Goal: Book appointment/travel/reservation

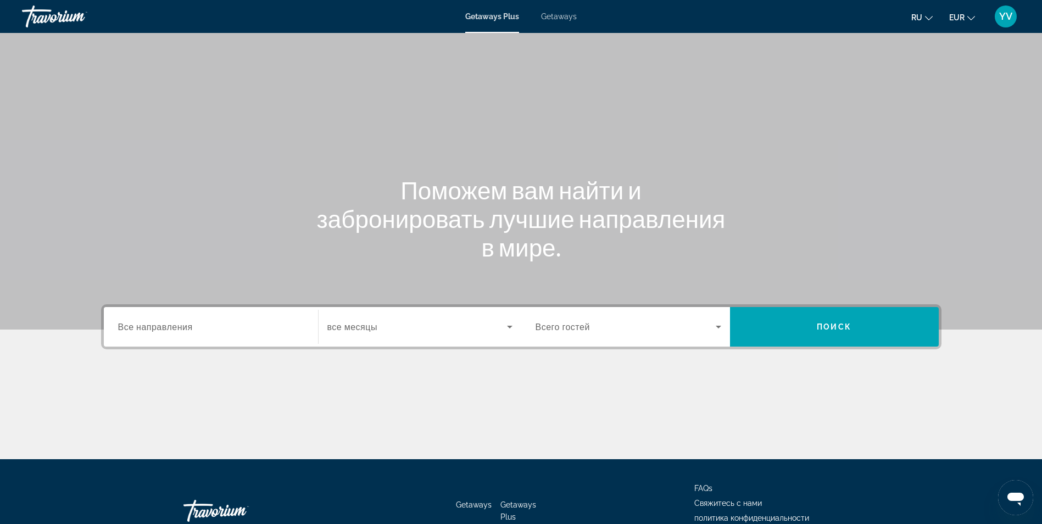
click at [506, 326] on icon "Search widget" at bounding box center [509, 326] width 13 height 13
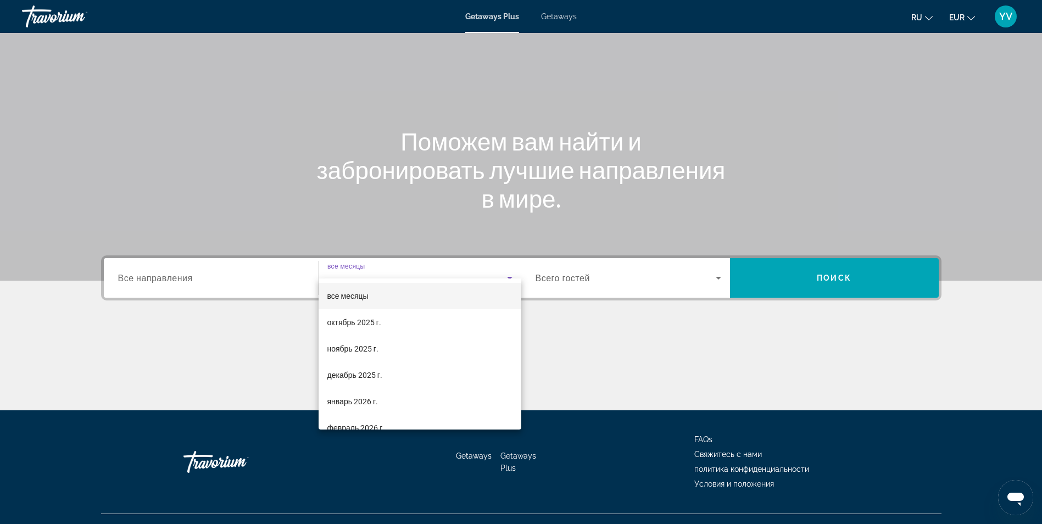
scroll to position [70, 0]
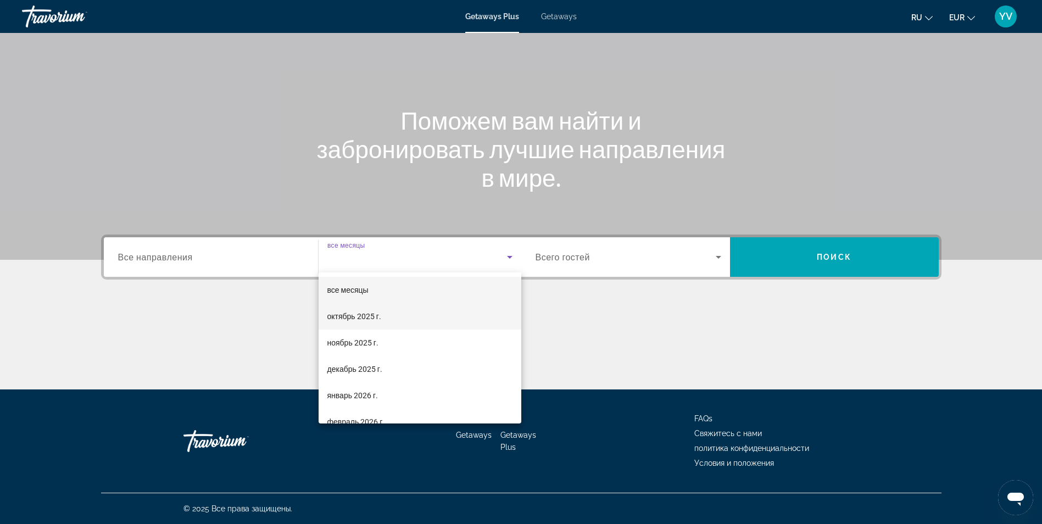
click at [401, 322] on mat-option "октябрь 2025 г." at bounding box center [420, 316] width 203 height 26
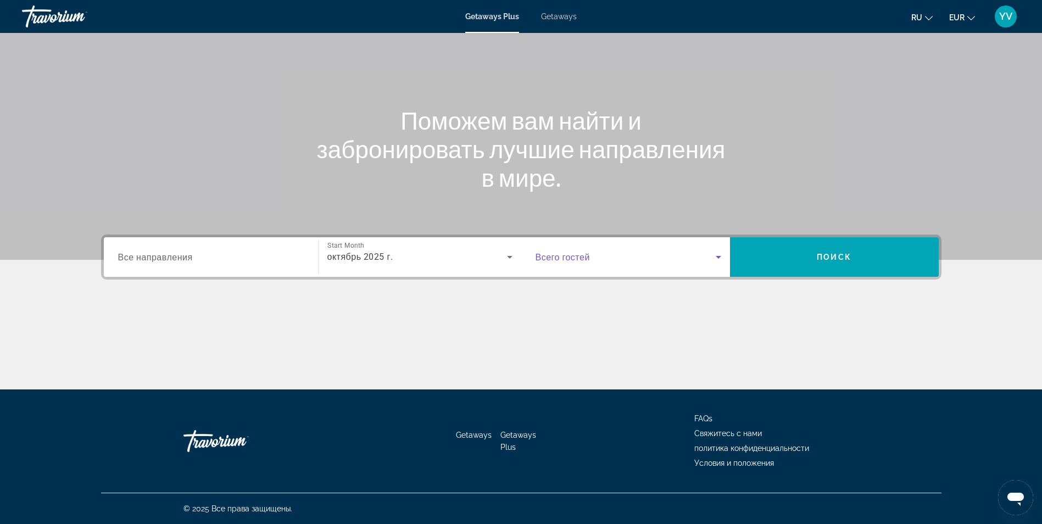
click at [719, 253] on icon "Search widget" at bounding box center [718, 256] width 13 height 13
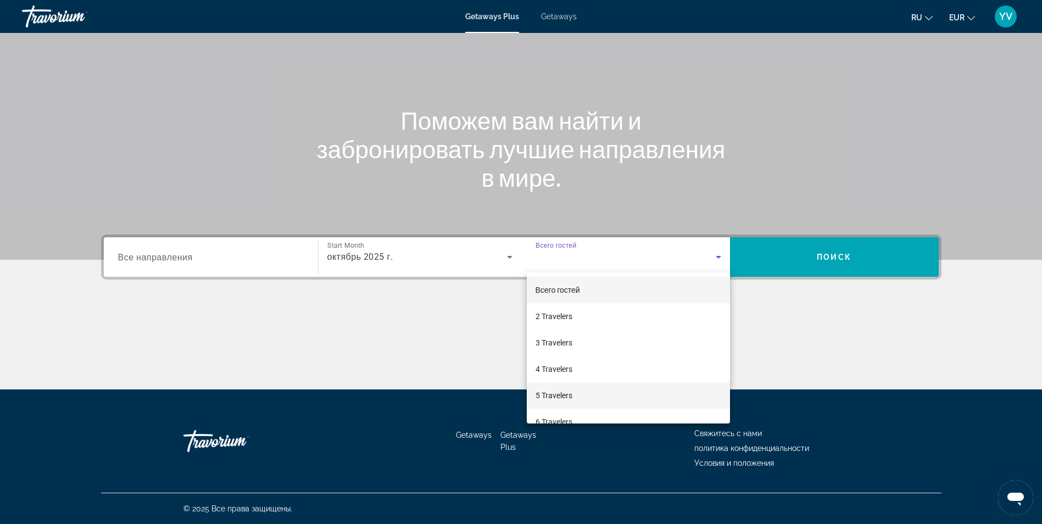
click at [570, 398] on span "5 Travelers" at bounding box center [553, 395] width 37 height 13
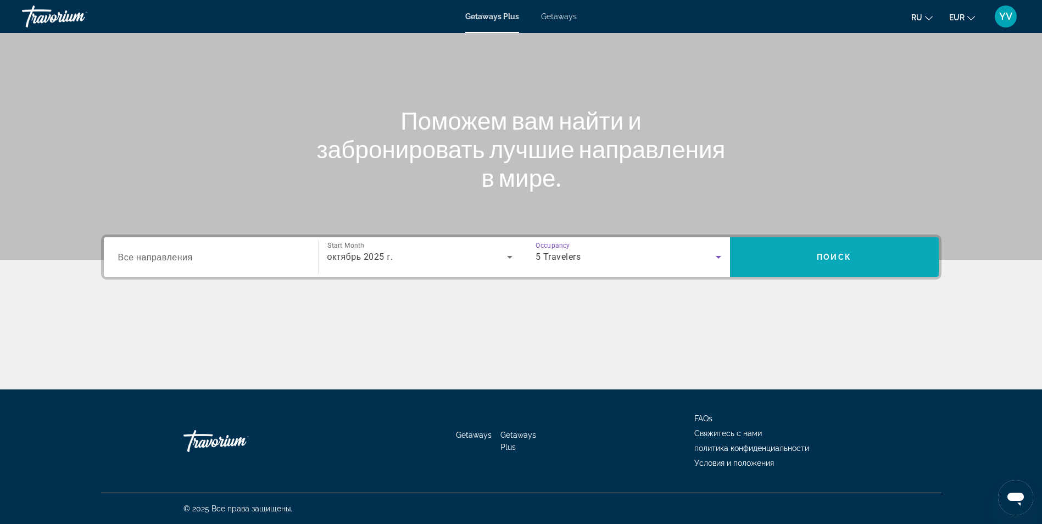
click at [828, 255] on span "Поиск" at bounding box center [834, 257] width 35 height 9
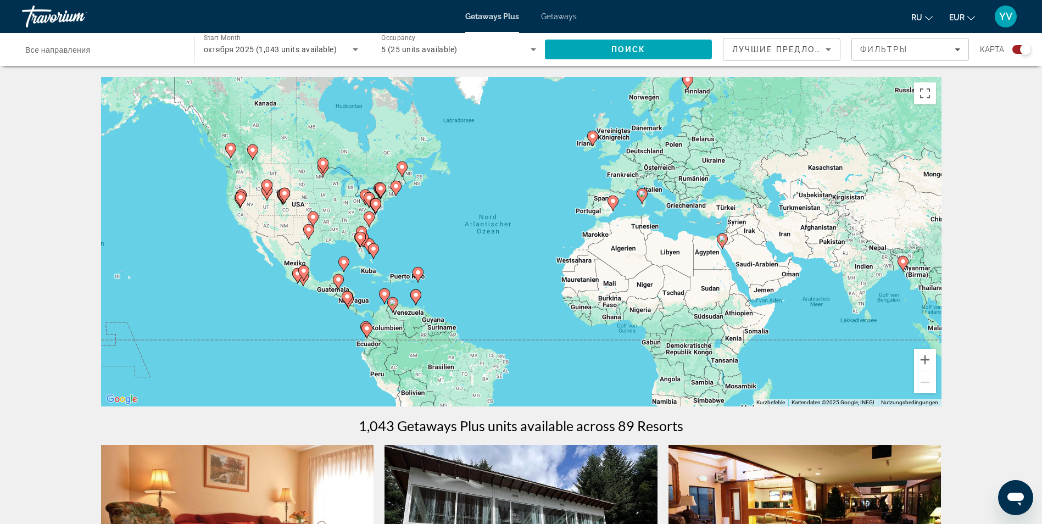
click at [563, 19] on span "Getaways" at bounding box center [559, 16] width 36 height 9
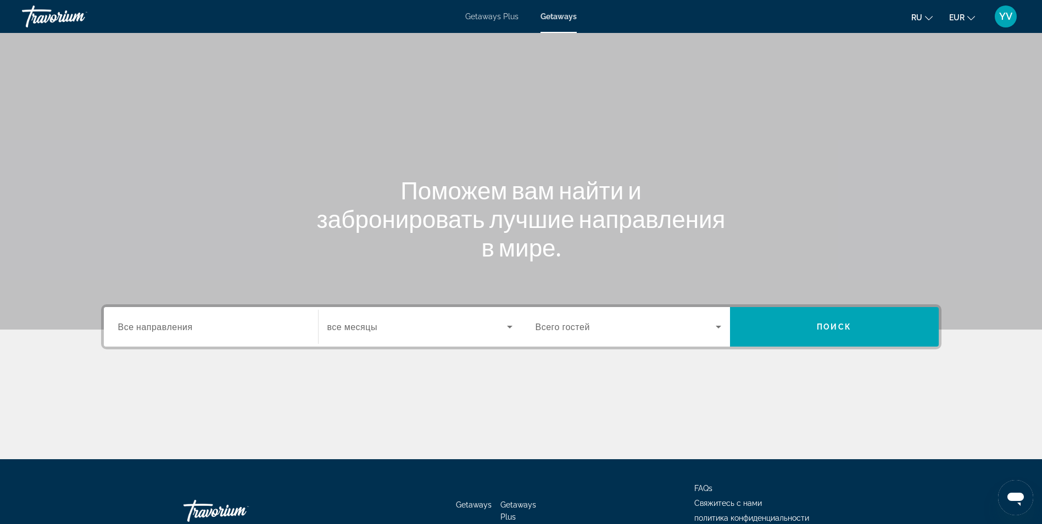
click at [511, 323] on icon "Search widget" at bounding box center [509, 326] width 13 height 13
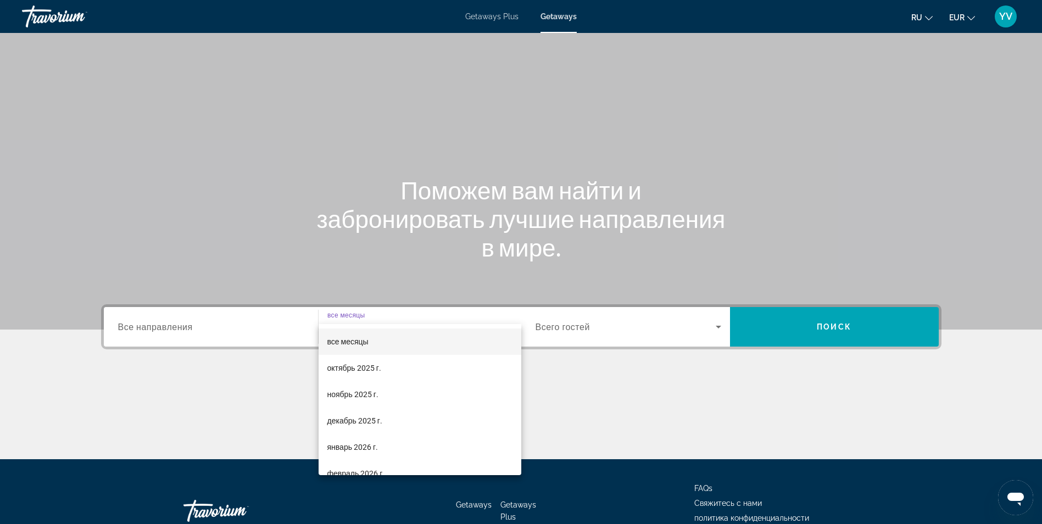
scroll to position [70, 0]
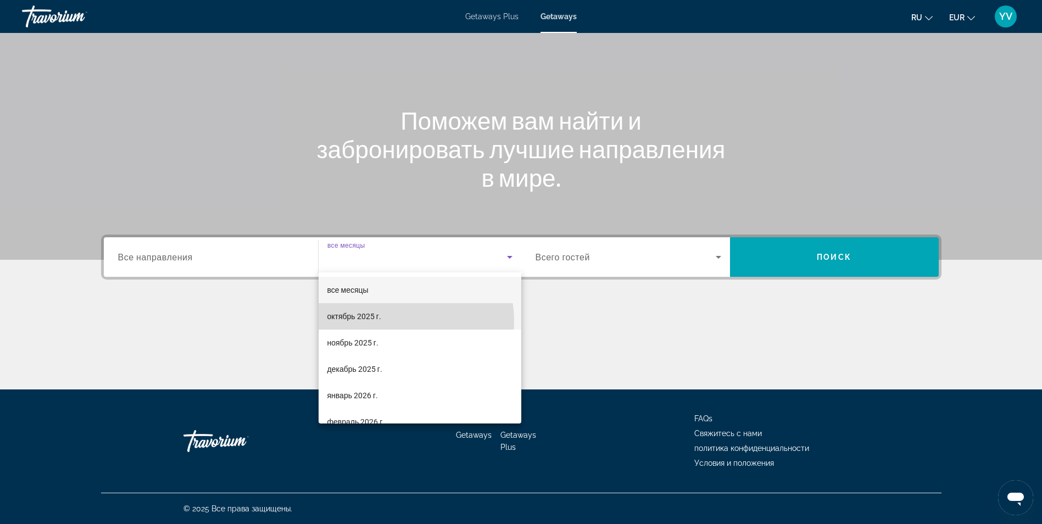
click at [394, 321] on mat-option "октябрь 2025 г." at bounding box center [420, 316] width 203 height 26
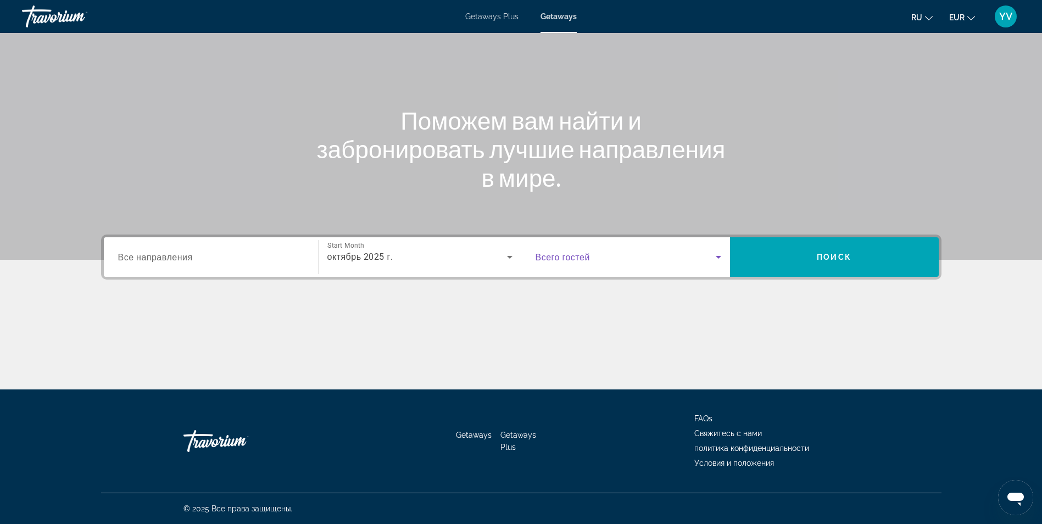
click at [718, 256] on icon "Search widget" at bounding box center [718, 257] width 5 height 3
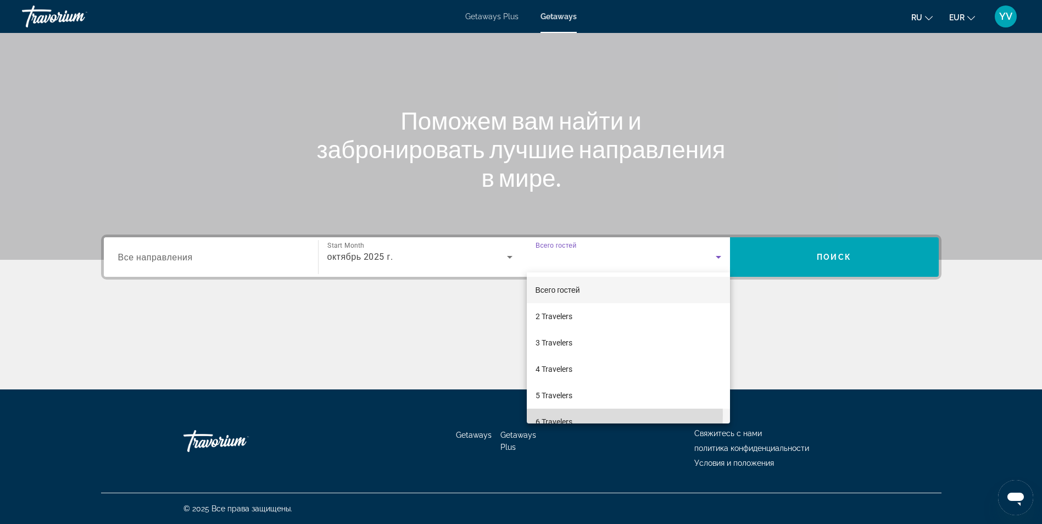
click at [574, 415] on mat-option "6 Travelers" at bounding box center [628, 422] width 203 height 26
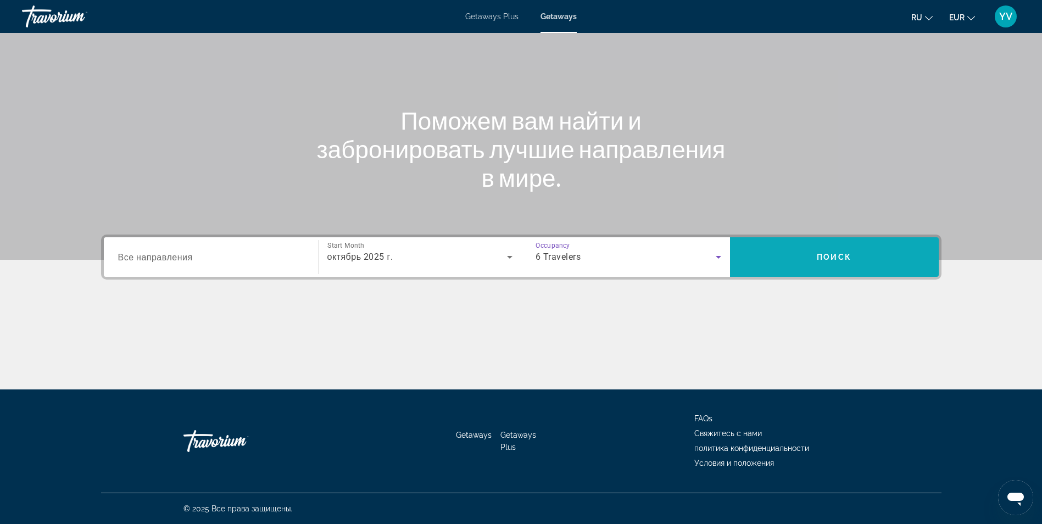
click at [834, 249] on span "Search" at bounding box center [834, 257] width 209 height 26
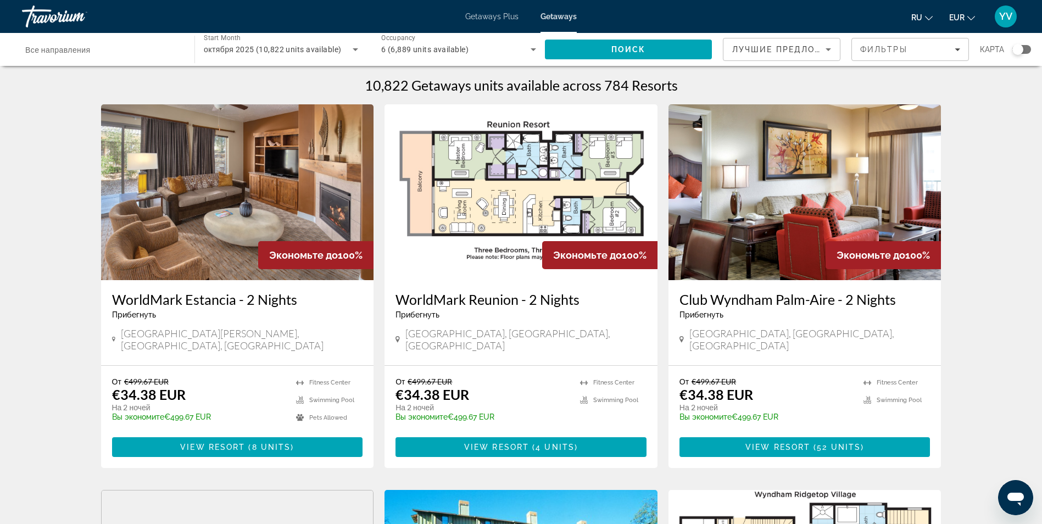
click at [1018, 47] on div "Search widget" at bounding box center [1017, 49] width 11 height 11
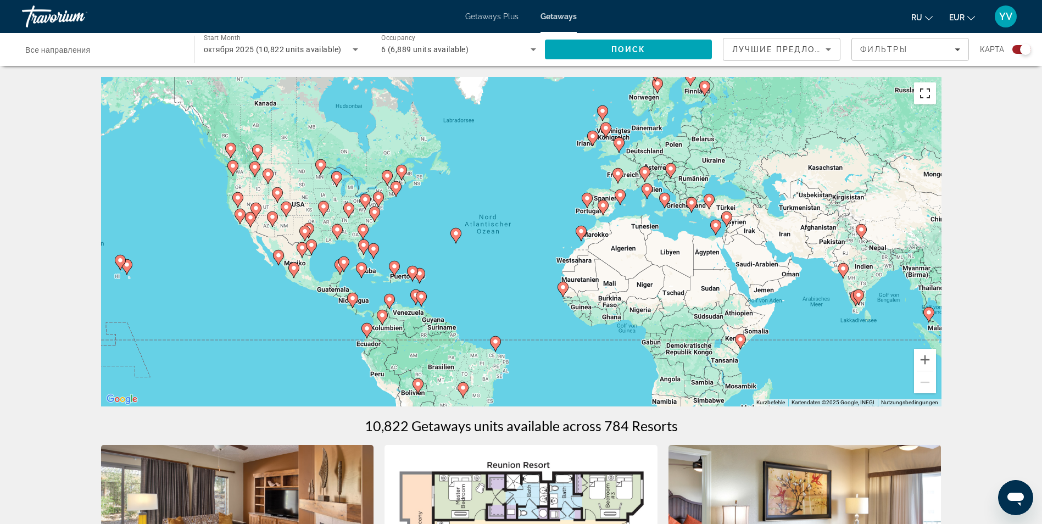
click at [928, 94] on button "Vollbildansicht ein/aus" at bounding box center [925, 93] width 22 height 22
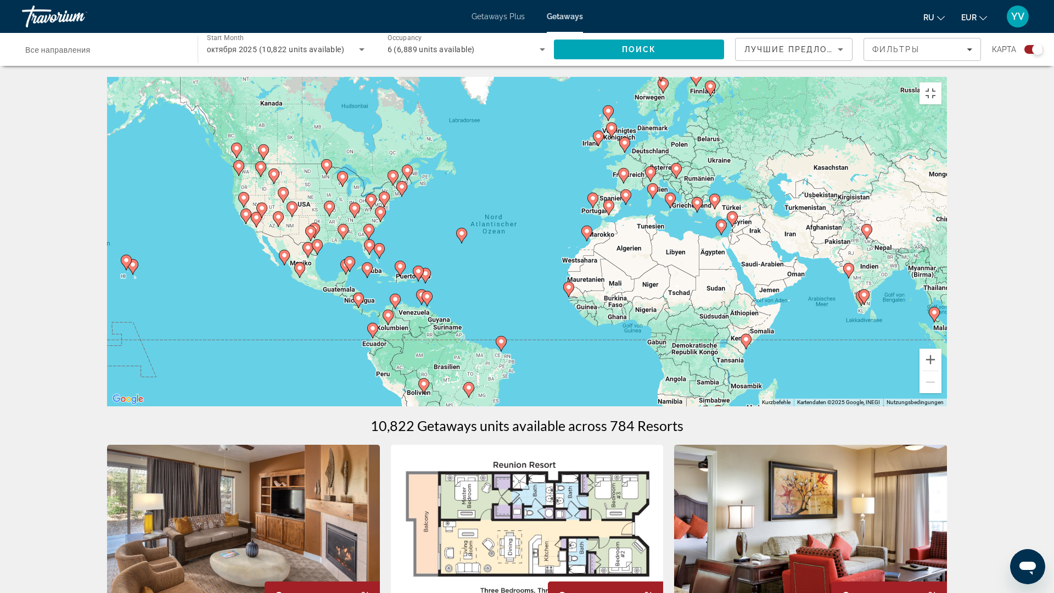
click at [710, 90] on image "Main content" at bounding box center [710, 86] width 7 height 7
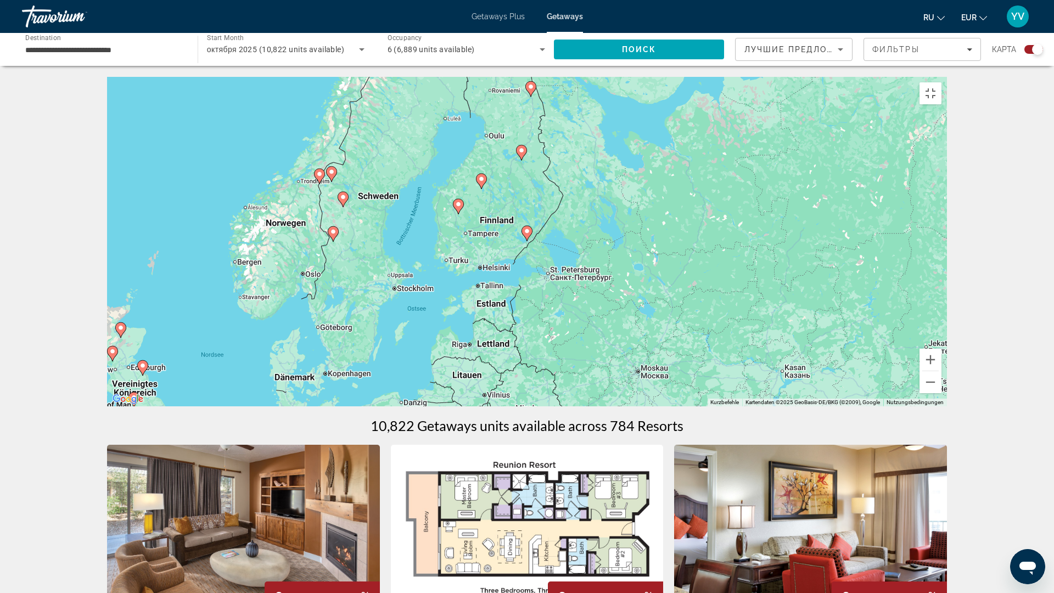
click at [528, 235] on image "Main content" at bounding box center [527, 231] width 7 height 7
type input "**********"
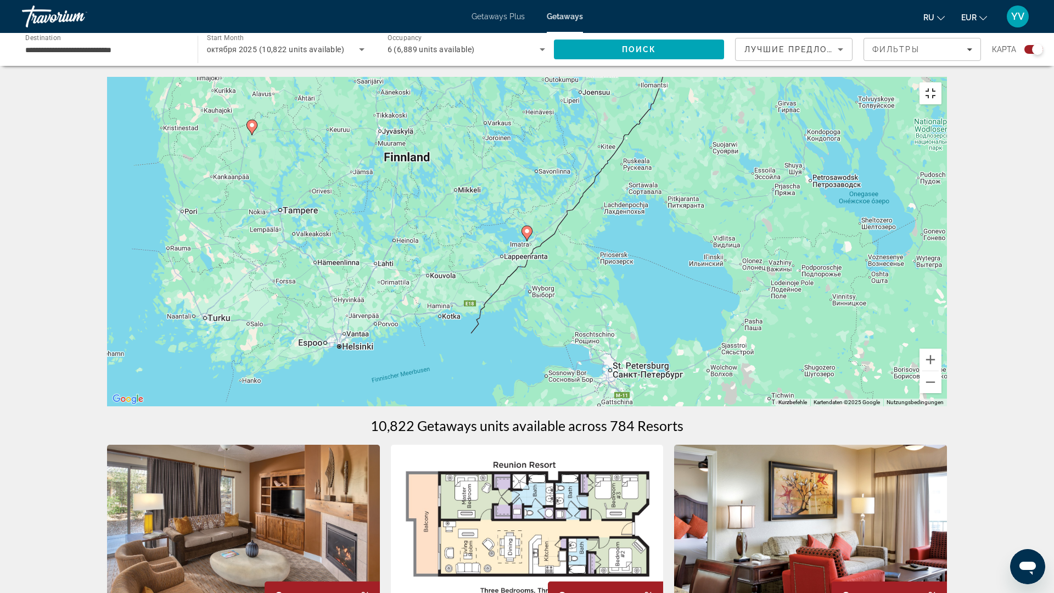
click at [942, 82] on button "Vollbildansicht ein/aus" at bounding box center [931, 93] width 22 height 22
